Goal: Check status: Check status

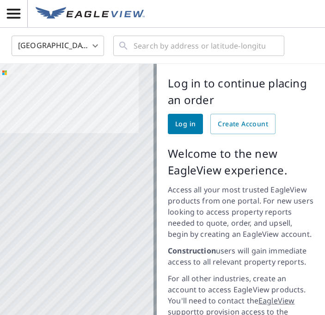
click at [182, 126] on span "Log in" at bounding box center [185, 124] width 20 height 12
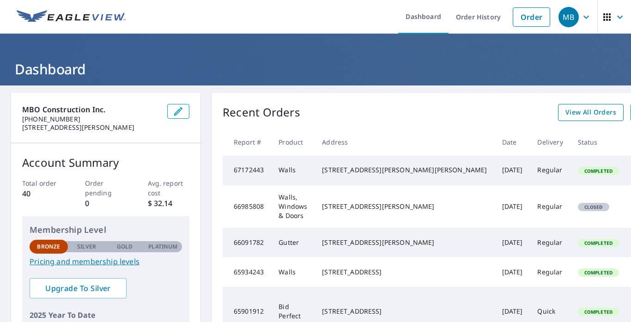
click at [324, 114] on span "View All Orders" at bounding box center [591, 113] width 51 height 12
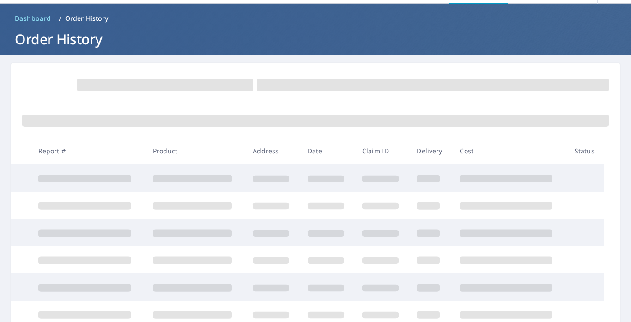
scroll to position [213, 0]
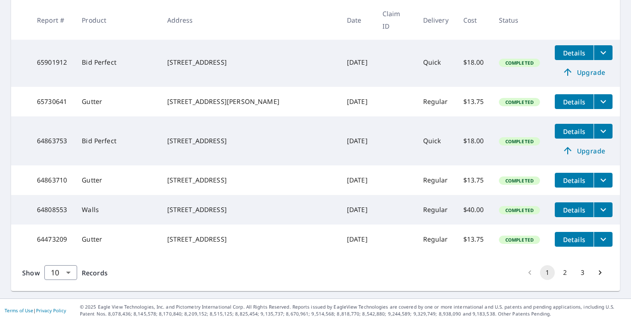
scroll to position [315, 0]
click at [324, 271] on button "2" at bounding box center [565, 272] width 15 height 15
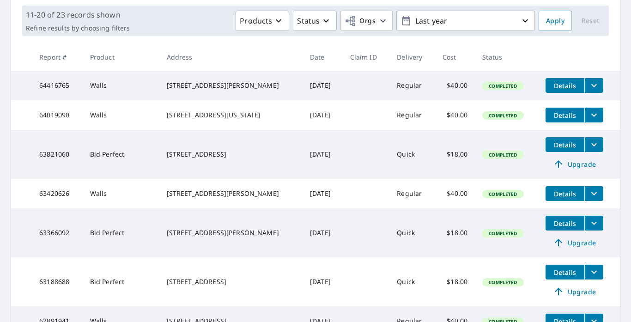
scroll to position [149, 0]
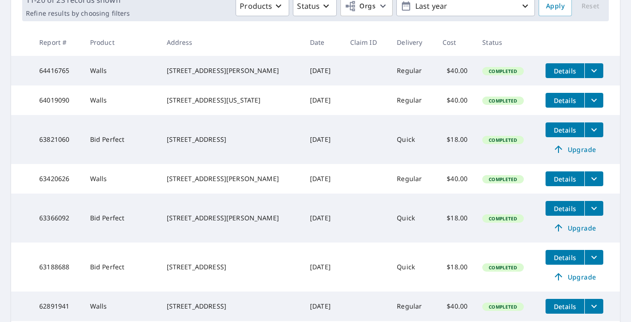
click at [324, 183] on span "Details" at bounding box center [565, 179] width 28 height 9
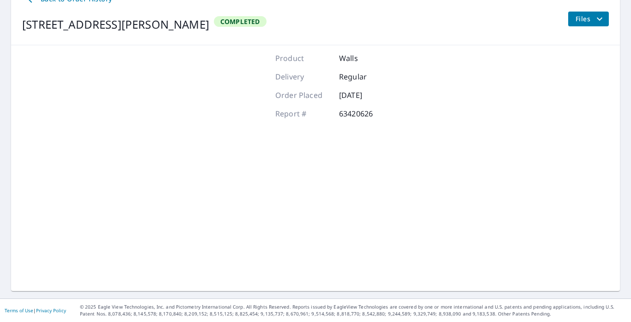
scroll to position [110, 0]
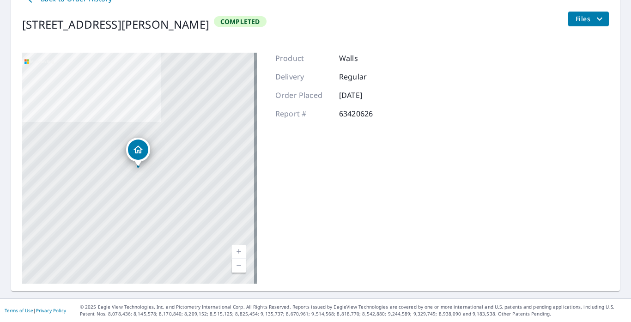
click at [324, 19] on span "Files" at bounding box center [591, 18] width 30 height 11
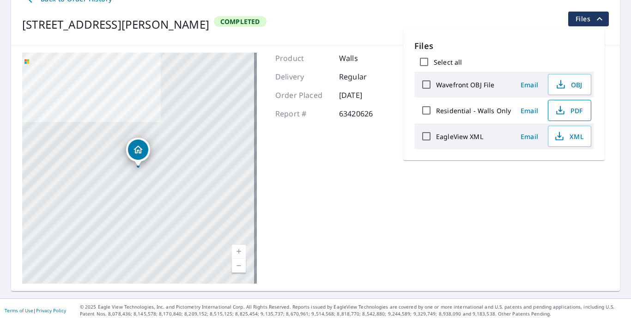
click at [324, 111] on icon "button" at bounding box center [560, 110] width 11 height 11
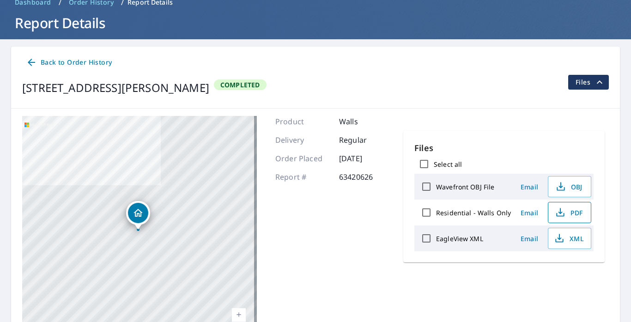
scroll to position [0, 0]
